Goal: Task Accomplishment & Management: Use online tool/utility

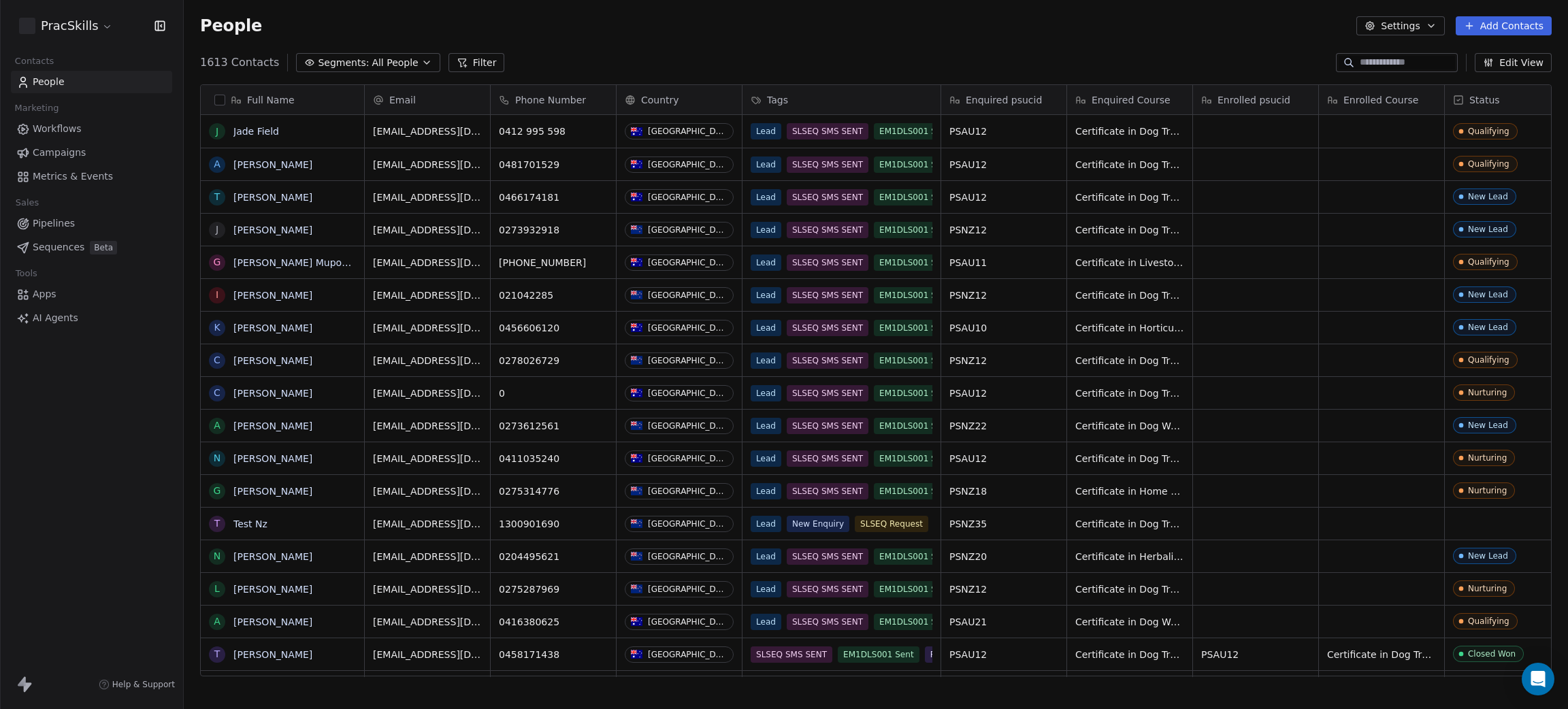
scroll to position [608, 1368]
click at [87, 28] on html "PracSkills Contacts People Marketing Workflows Campaigns Metrics & Events Sales…" at bounding box center [784, 354] width 1568 height 709
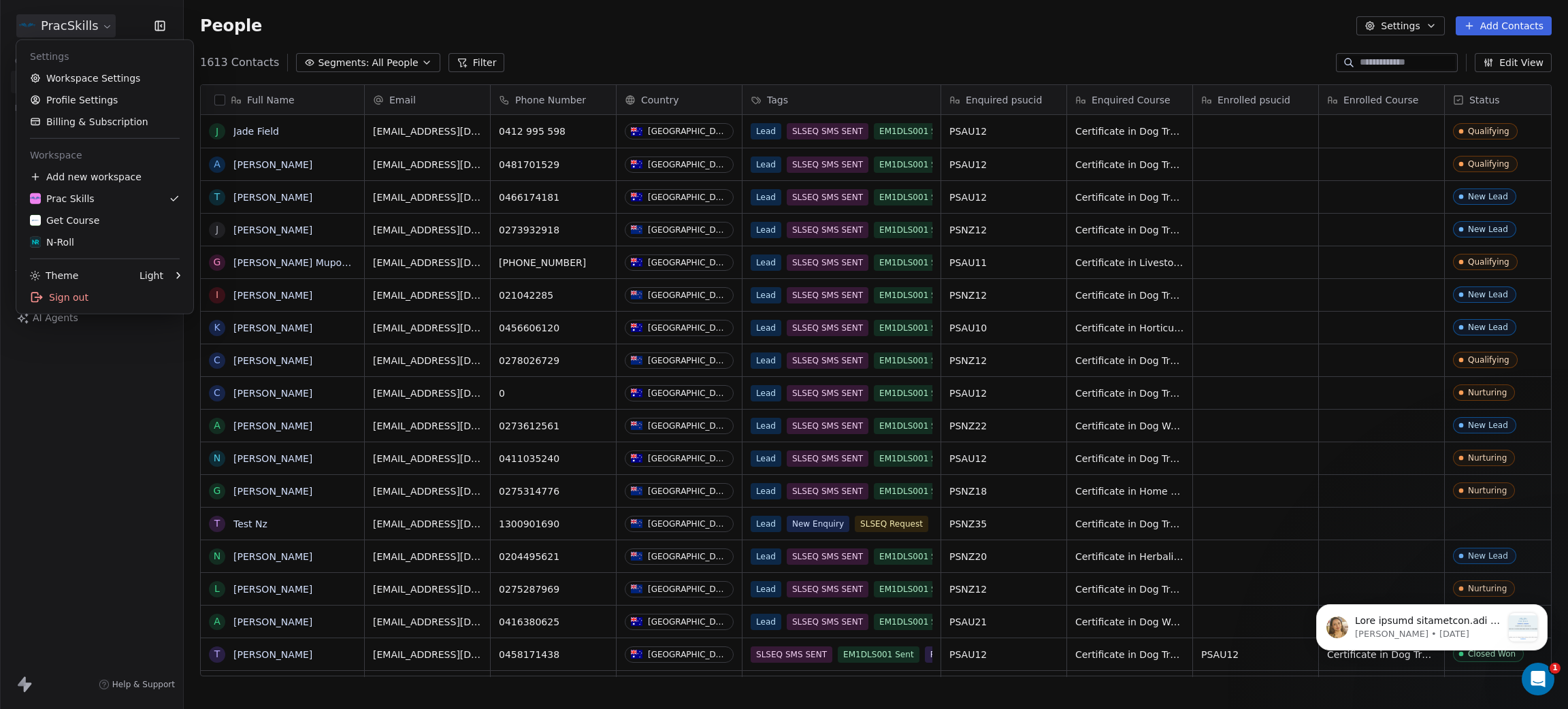
scroll to position [0, 0]
click at [83, 218] on div "Get Course" at bounding box center [65, 220] width 70 height 14
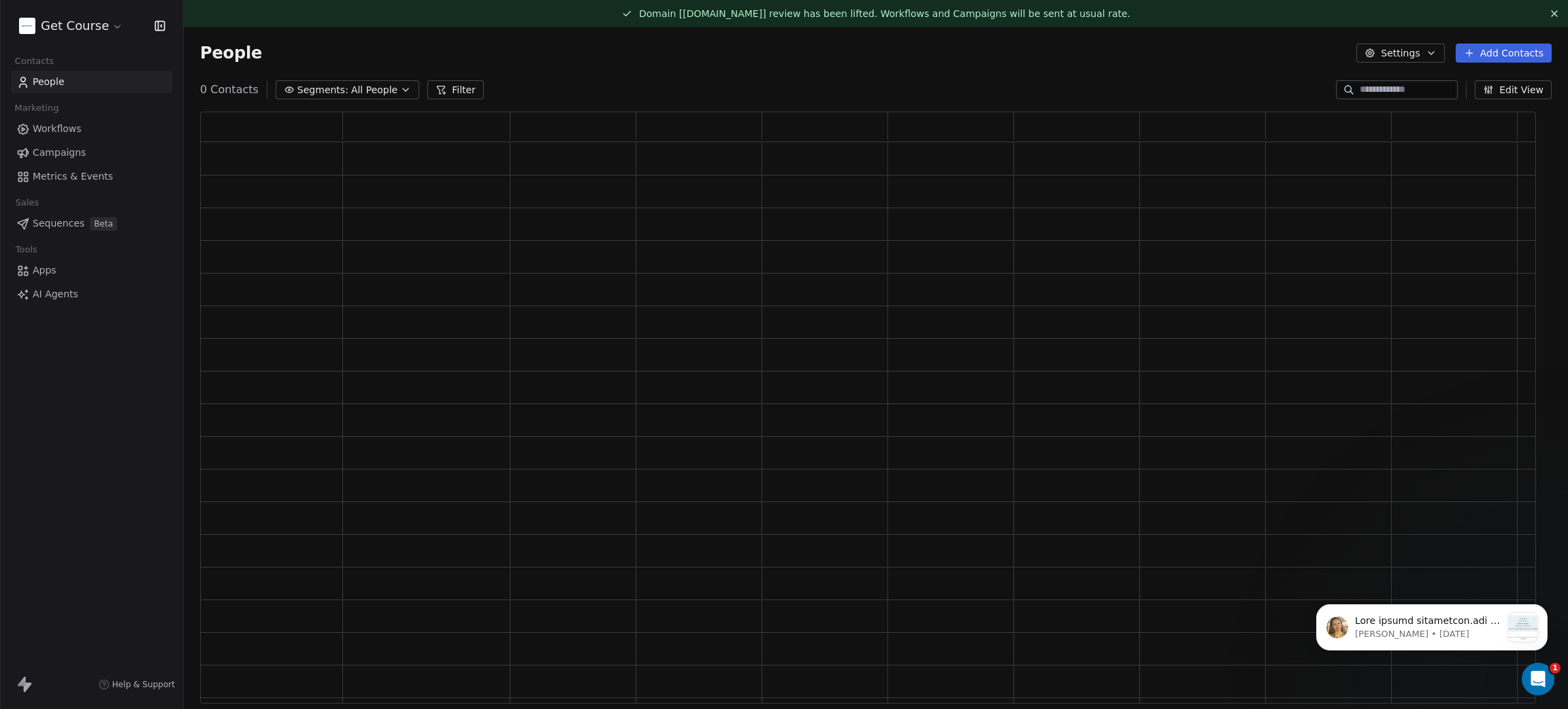
scroll to position [575, 1336]
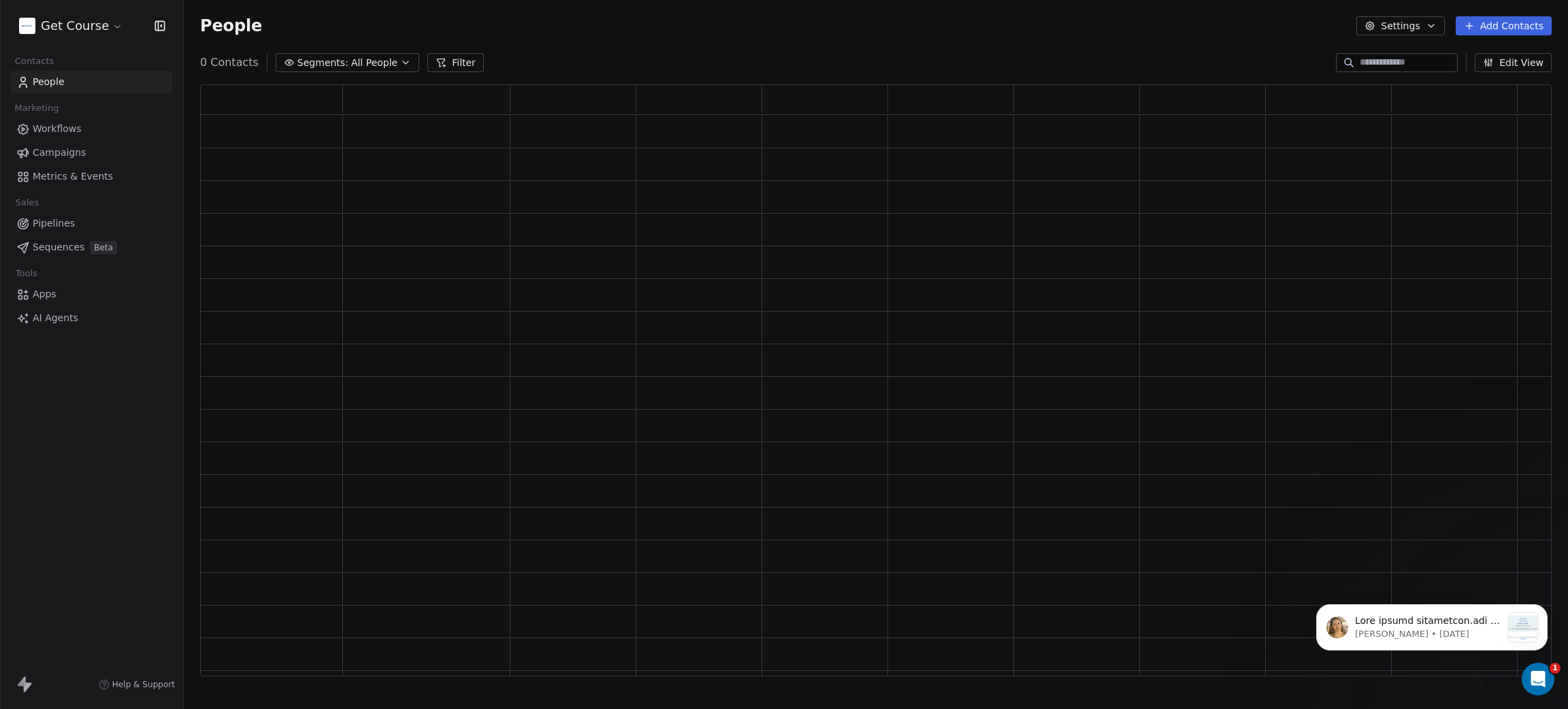
click at [62, 158] on span "Campaigns" at bounding box center [59, 153] width 53 height 15
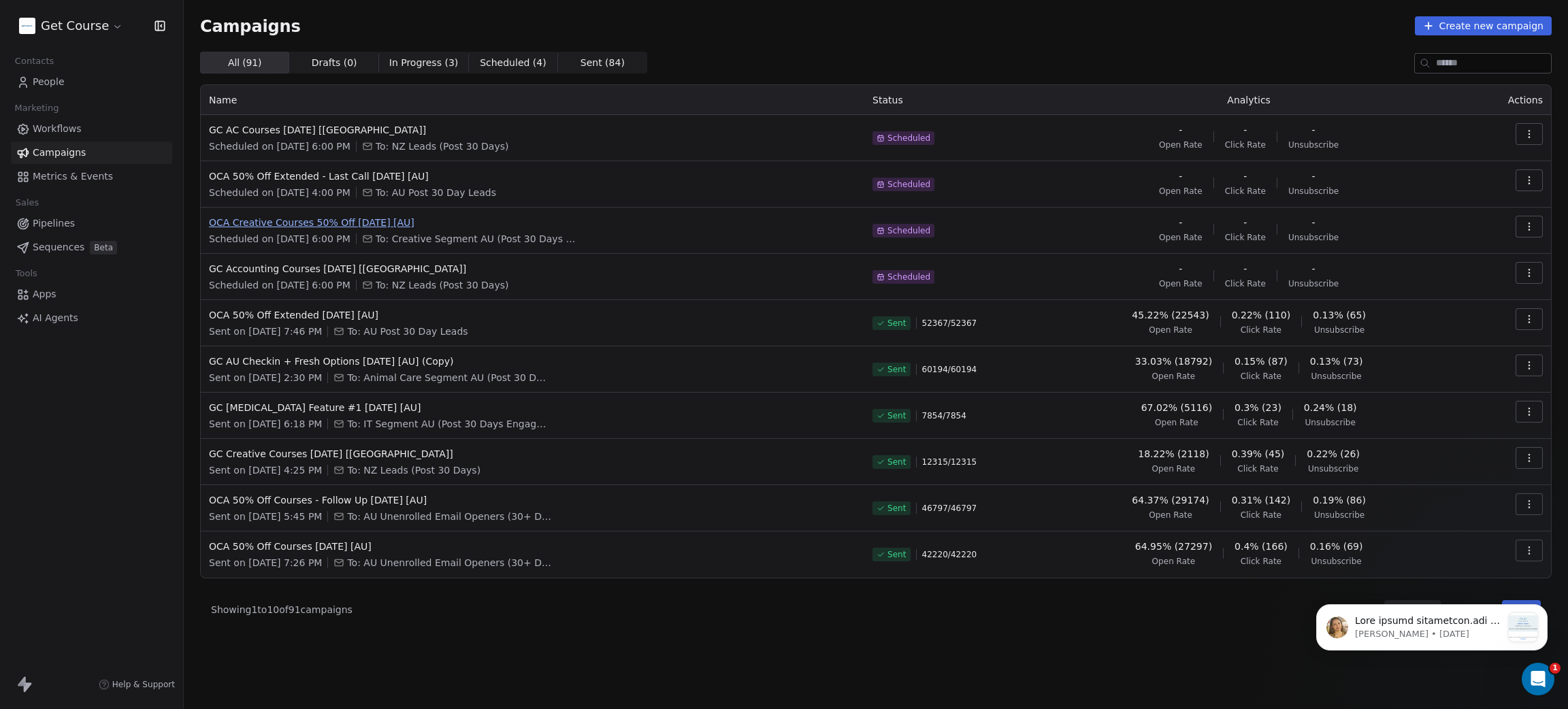
click at [344, 216] on span "OCA Creative Courses 50% Off [DATE] [AU]" at bounding box center [532, 222] width 647 height 14
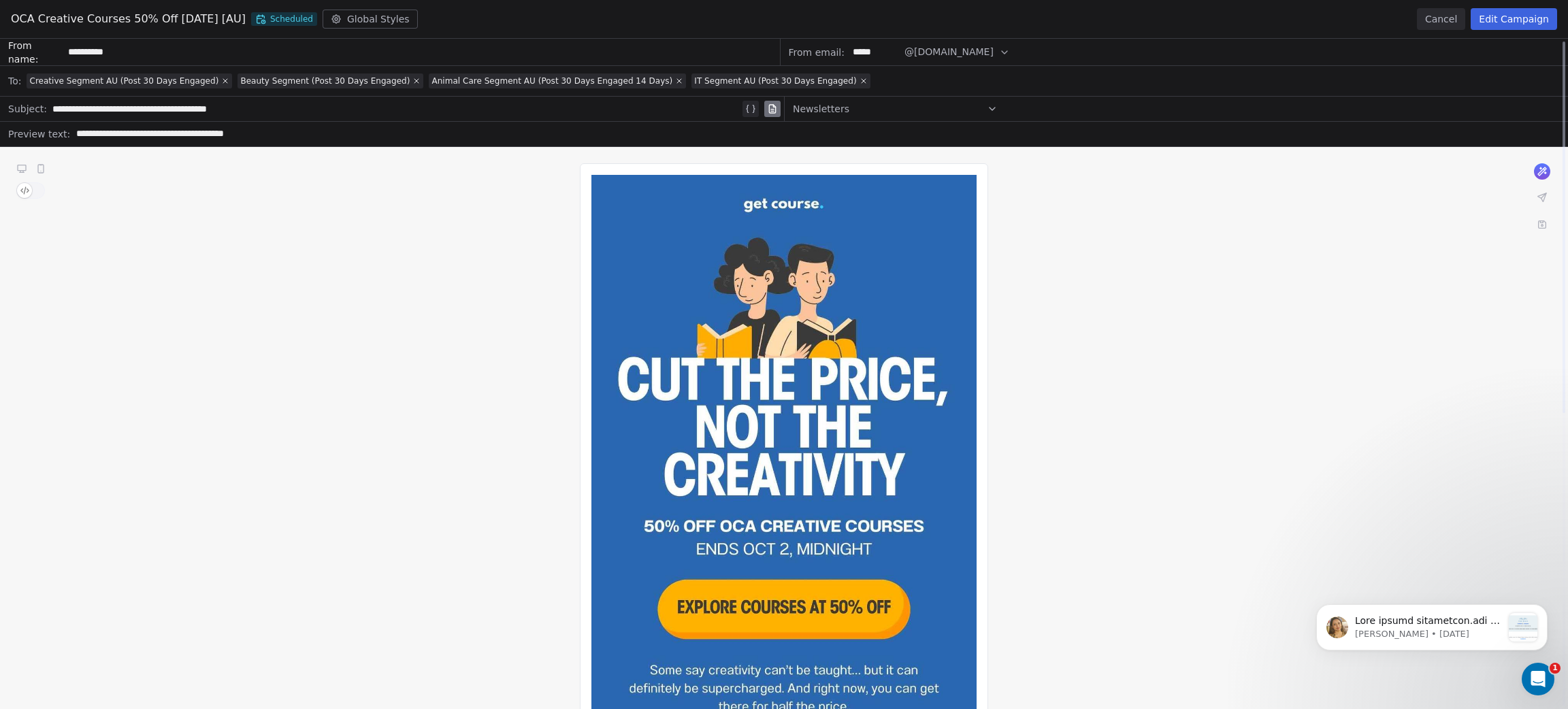
click at [1447, 15] on button "Cancel" at bounding box center [1441, 19] width 49 height 22
